Goal: Transaction & Acquisition: Purchase product/service

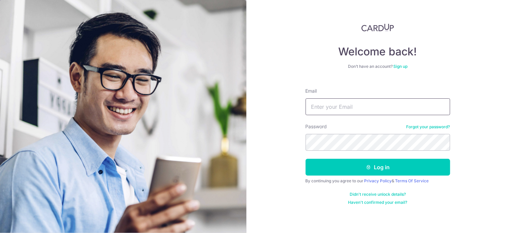
click at [327, 104] on input "Email" at bounding box center [378, 107] width 145 height 17
type input "smwan88@gmail.com"
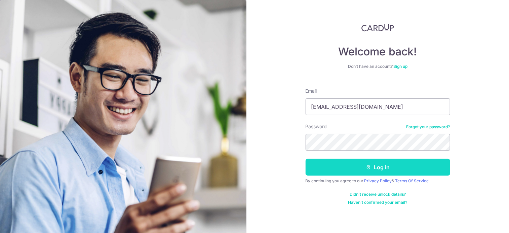
click at [360, 167] on button "Log in" at bounding box center [378, 167] width 145 height 17
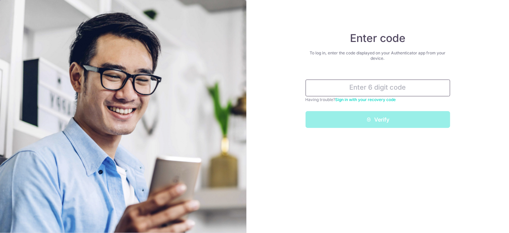
click at [356, 88] on input "text" at bounding box center [378, 88] width 145 height 17
type input "8"
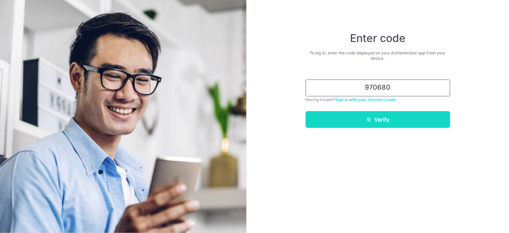
type input "970680"
click at [398, 123] on button "Verify" at bounding box center [378, 119] width 145 height 17
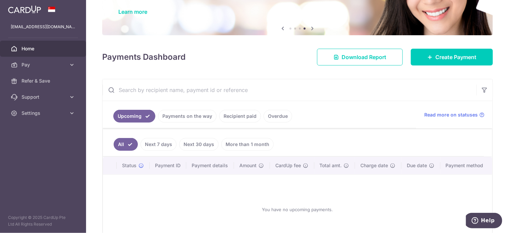
scroll to position [67, 0]
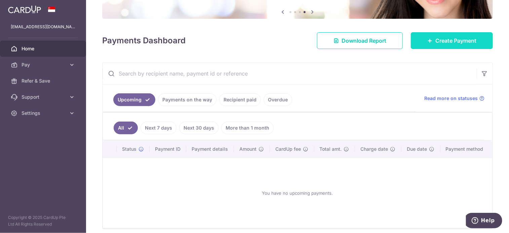
click at [451, 39] on span "Create Payment" at bounding box center [455, 41] width 41 height 8
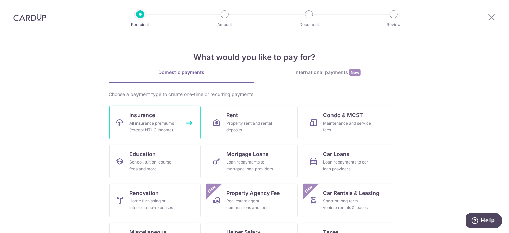
click at [144, 121] on div "All insurance premiums (except NTUC Income)" at bounding box center [153, 126] width 48 height 13
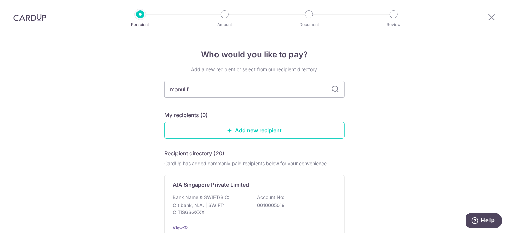
type input "manulife"
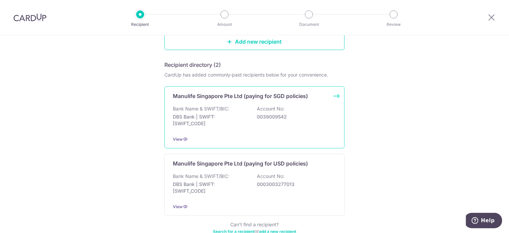
scroll to position [62, 0]
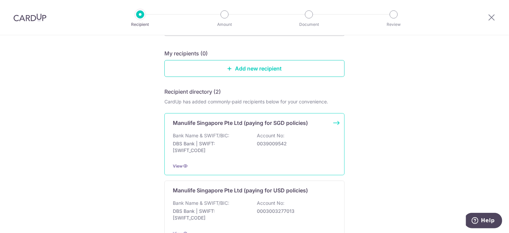
click at [211, 124] on p "Manulife Singapore Pte Ltd (paying for SGD policies)" at bounding box center [240, 123] width 135 height 8
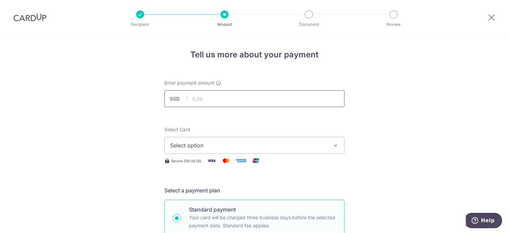
click at [220, 99] on input "text" at bounding box center [254, 98] width 180 height 17
type input "1,445.00"
click at [332, 147] on icon "button" at bounding box center [335, 145] width 7 height 7
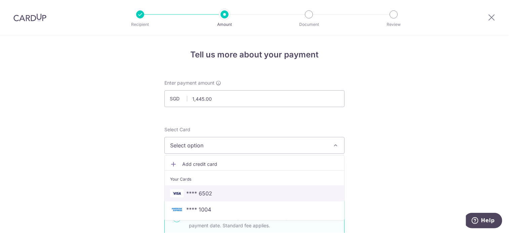
click at [284, 191] on span "**** 6502" at bounding box center [254, 194] width 169 height 8
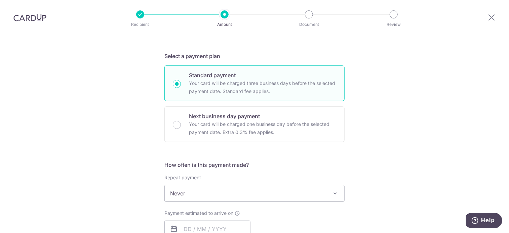
scroll to position [168, 0]
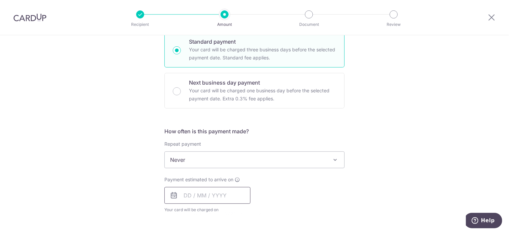
click at [183, 195] on input "text" at bounding box center [207, 195] width 86 height 17
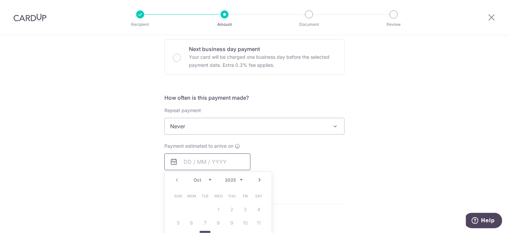
scroll to position [235, 0]
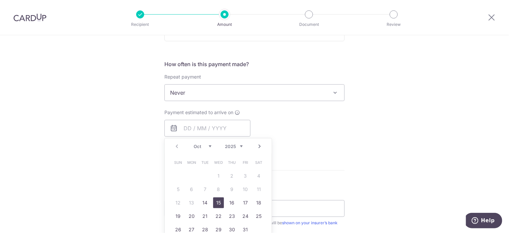
click at [216, 201] on link "15" at bounding box center [218, 203] width 11 height 11
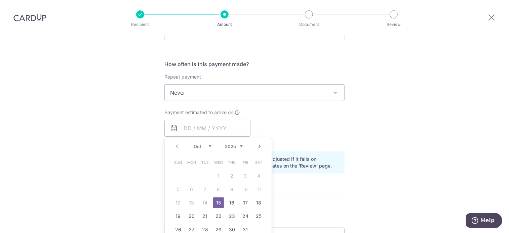
type input "15/10/2025"
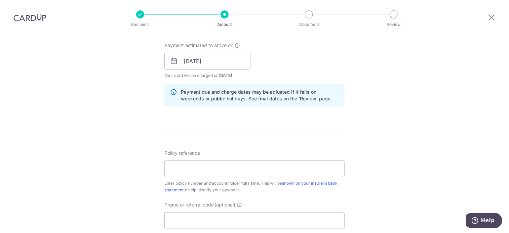
scroll to position [336, 0]
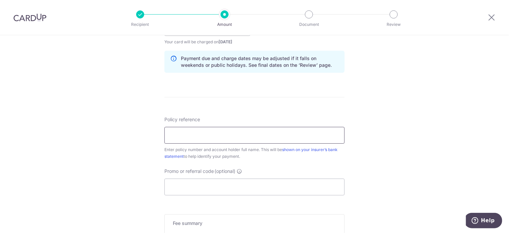
click at [239, 131] on input "Policy reference" at bounding box center [254, 135] width 180 height 17
click at [165, 135] on input "1470001268" at bounding box center [254, 135] width 180 height 17
click at [240, 132] on input "Policy No. 1470001268" at bounding box center [254, 135] width 180 height 17
drag, startPoint x: 195, startPoint y: 133, endPoint x: 154, endPoint y: 133, distance: 41.0
click at [154, 133] on div "Tell us more about your payment Enter payment amount SGD 1,445.00 1445.00 Selec…" at bounding box center [254, 17] width 509 height 636
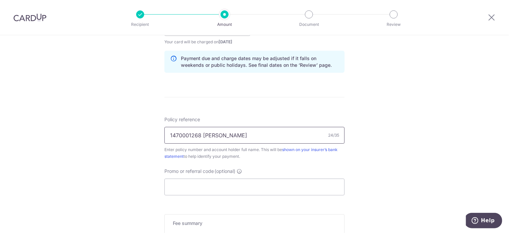
click at [239, 135] on input "1470001268 Winnie Wan Si" at bounding box center [254, 135] width 180 height 17
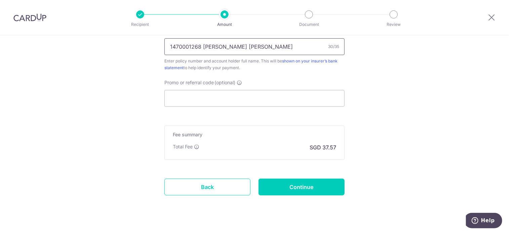
scroll to position [437, 0]
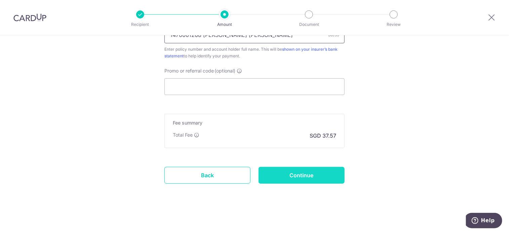
type input "1470001268 [PERSON_NAME] [PERSON_NAME]"
click at [274, 174] on input "Continue" at bounding box center [302, 175] width 86 height 17
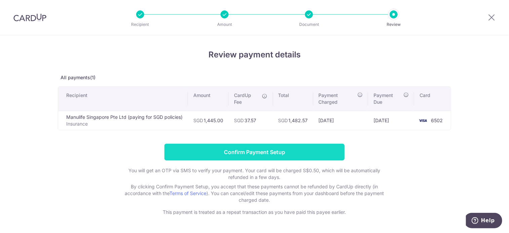
click at [228, 149] on input "Confirm Payment Setup" at bounding box center [254, 152] width 180 height 17
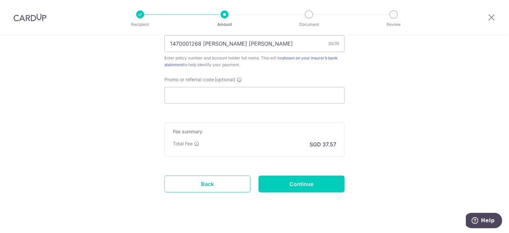
scroll to position [461, 0]
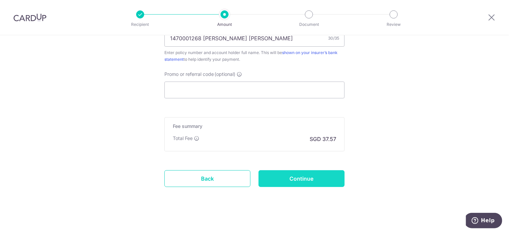
click at [306, 175] on input "Continue" at bounding box center [302, 178] width 86 height 17
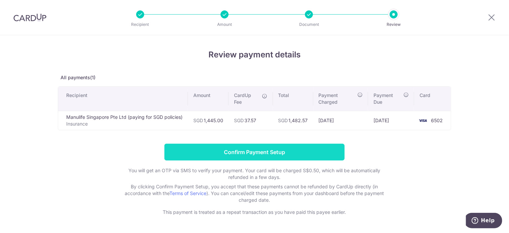
click at [313, 157] on input "Confirm Payment Setup" at bounding box center [254, 152] width 180 height 17
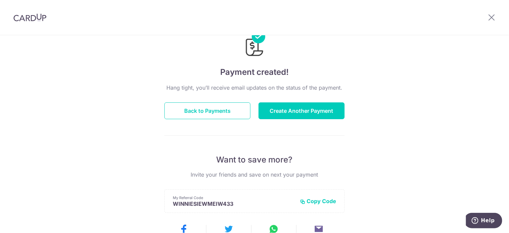
scroll to position [101, 0]
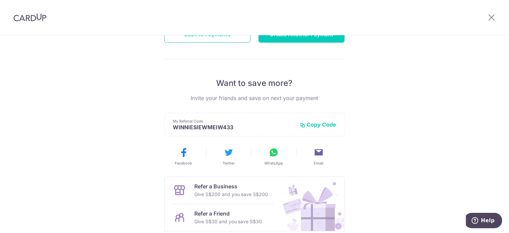
click at [187, 40] on button "Back to Payments" at bounding box center [207, 34] width 86 height 17
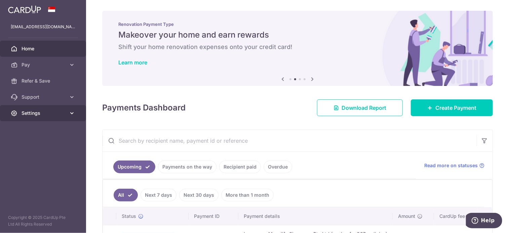
click at [73, 113] on icon at bounding box center [72, 113] width 7 height 7
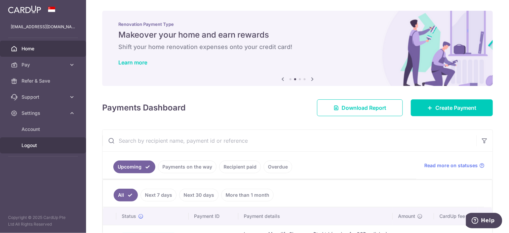
click at [29, 145] on span "Logout" at bounding box center [44, 145] width 44 height 7
